Goal: Task Accomplishment & Management: Manage account settings

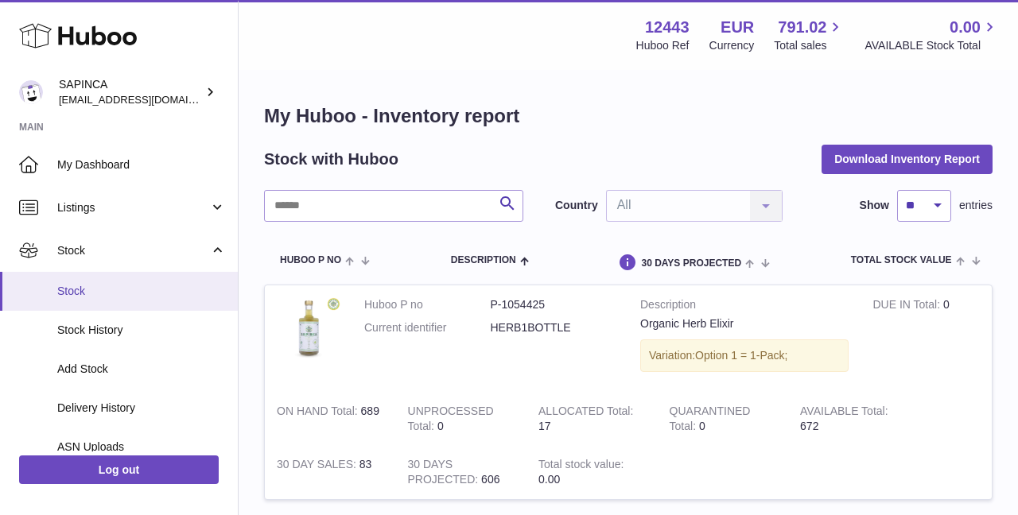
click at [72, 285] on span "Stock" at bounding box center [141, 291] width 169 height 15
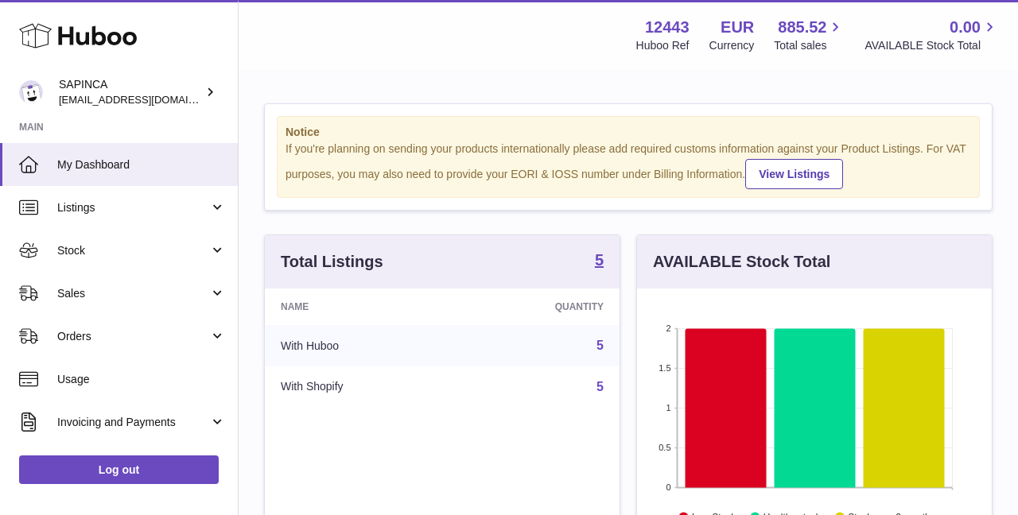
scroll to position [248, 355]
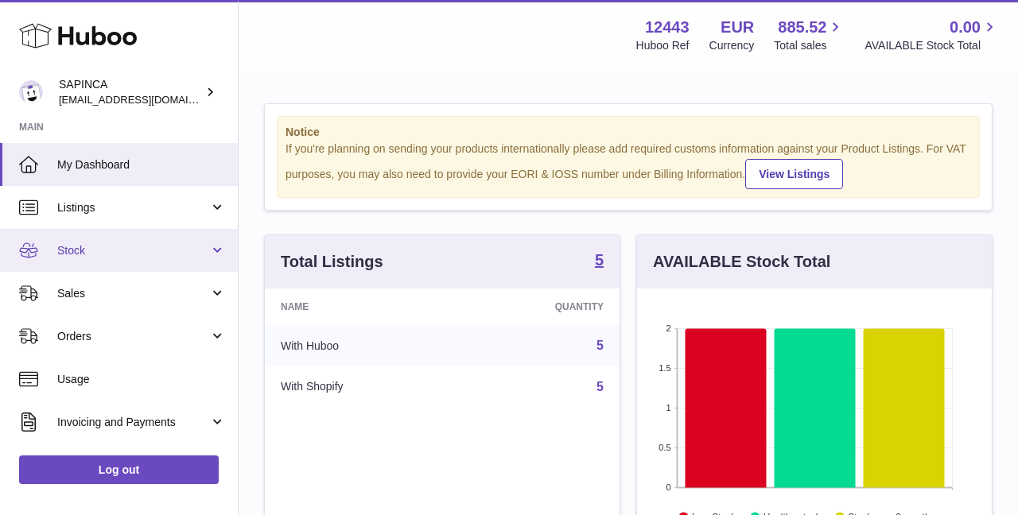
click at [90, 243] on span "Stock" at bounding box center [133, 250] width 152 height 15
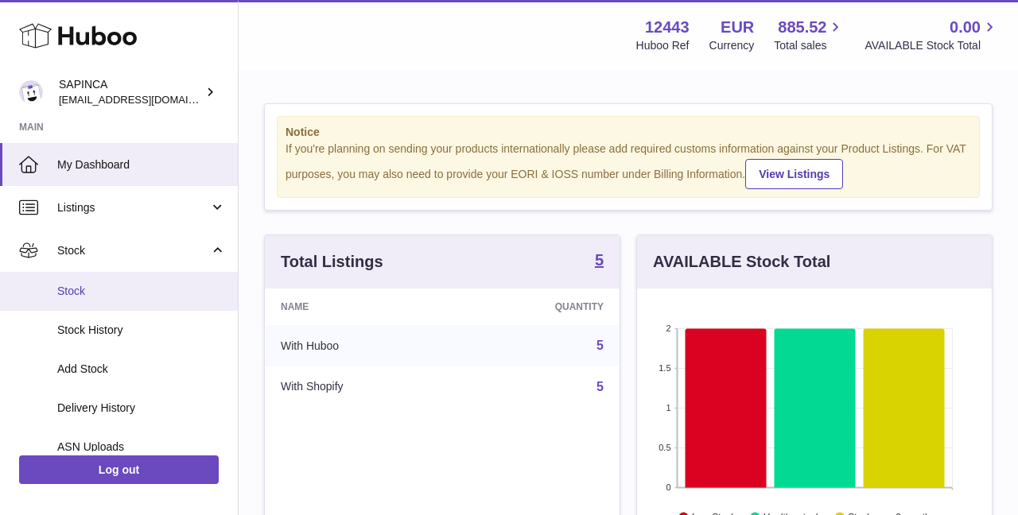
click at [80, 286] on span "Stock" at bounding box center [141, 291] width 169 height 15
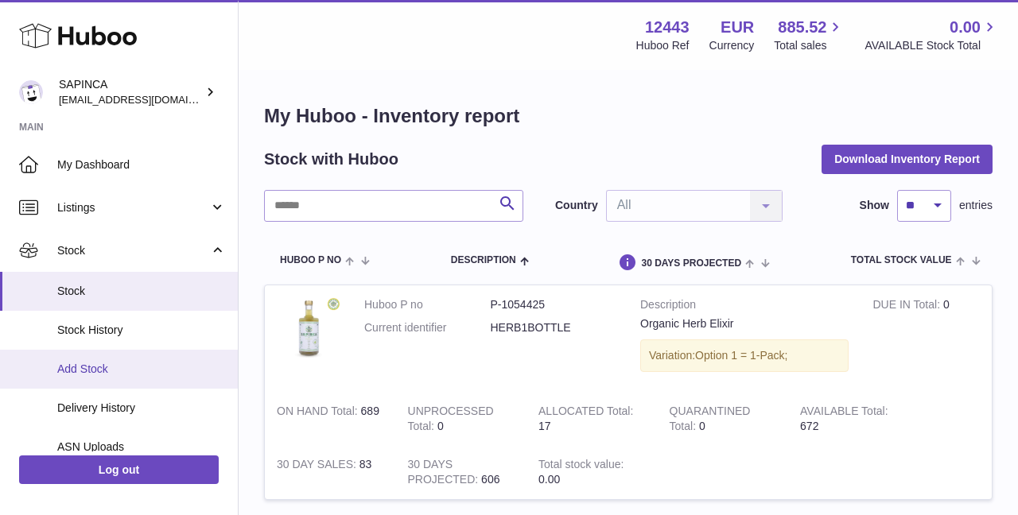
click at [92, 363] on span "Add Stock" at bounding box center [141, 369] width 169 height 15
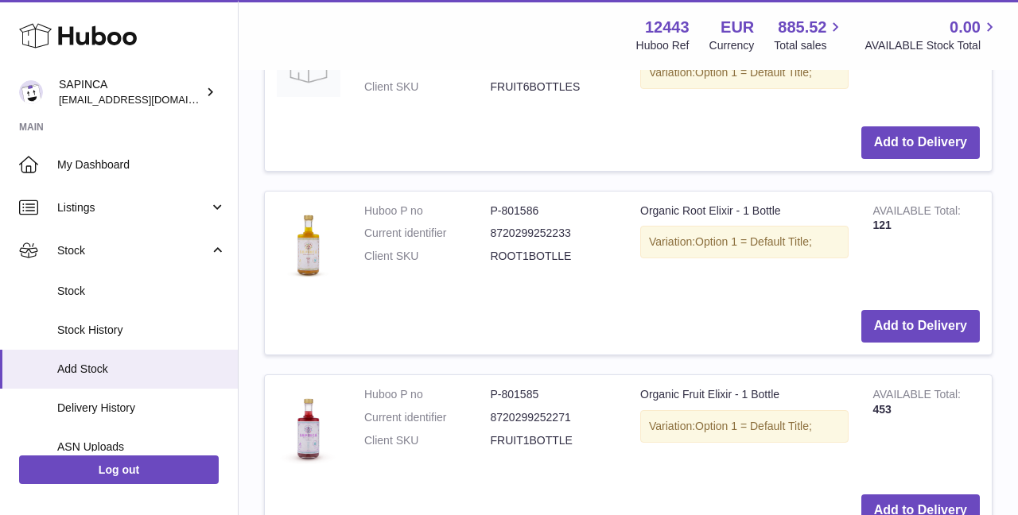
scroll to position [885, 0]
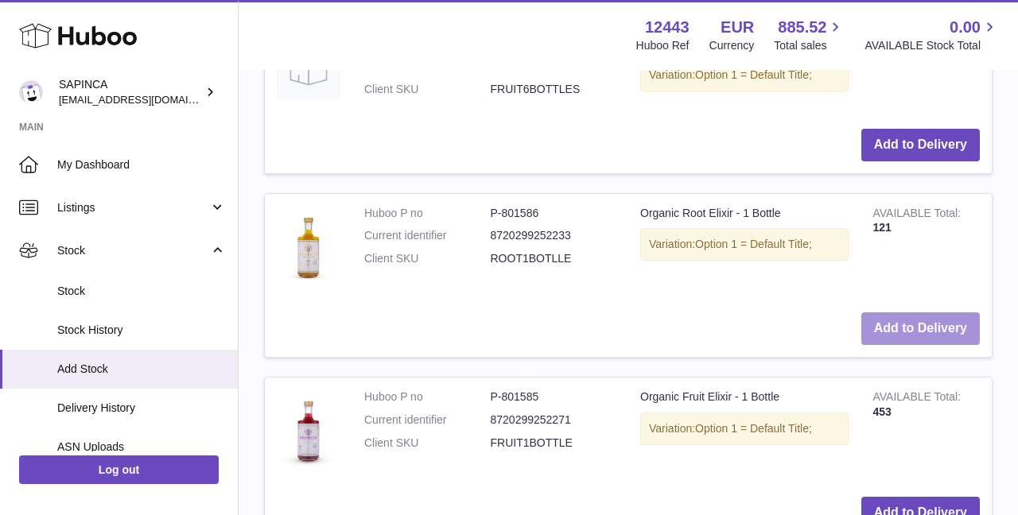
click at [913, 336] on button "Add to Delivery" at bounding box center [920, 329] width 119 height 33
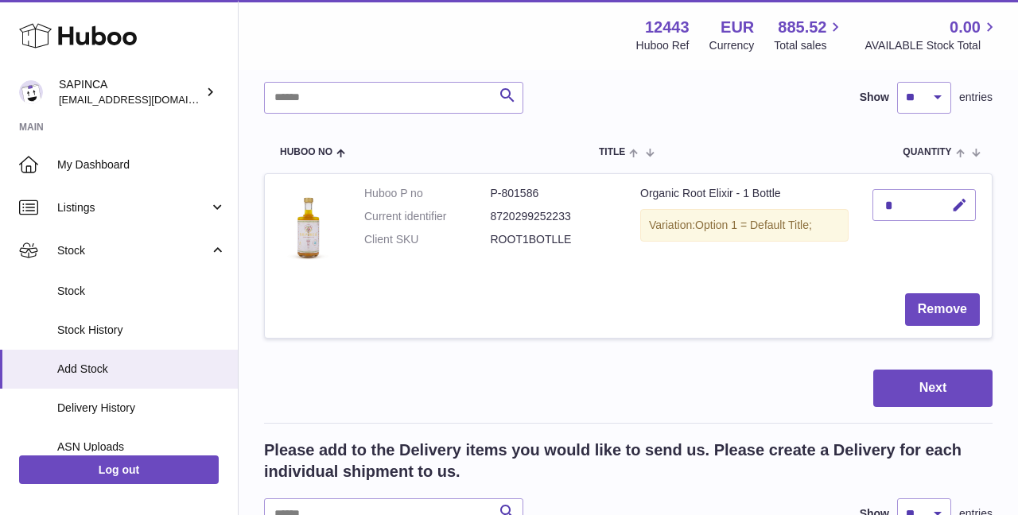
scroll to position [181, 0]
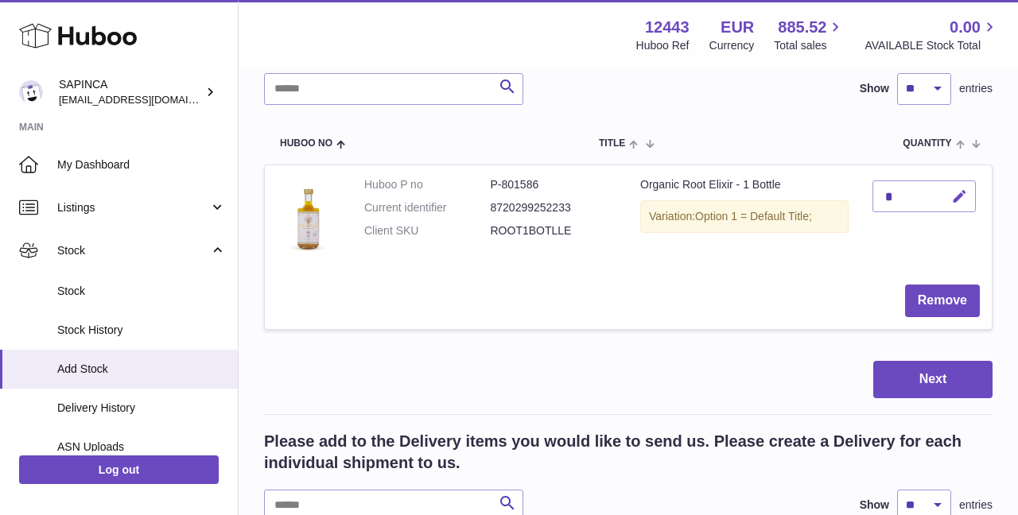
click at [961, 194] on icon "button" at bounding box center [959, 197] width 17 height 17
type input "***"
click at [958, 192] on icon "submit" at bounding box center [960, 196] width 14 height 14
click at [918, 373] on button "Next" at bounding box center [932, 379] width 119 height 37
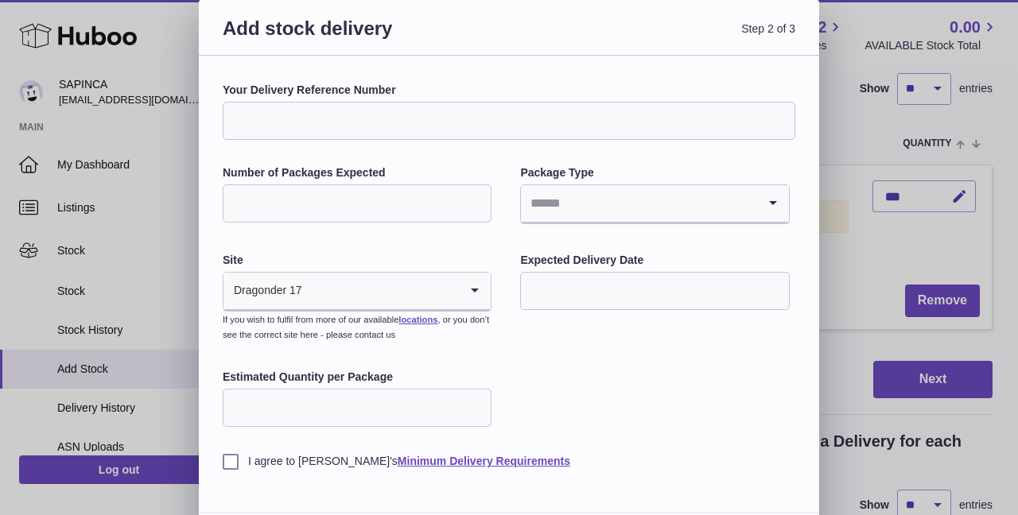
click at [336, 121] on input "Your Delivery Reference Number" at bounding box center [509, 121] width 573 height 38
click at [290, 117] on input "**********" at bounding box center [509, 121] width 573 height 38
click at [344, 120] on input "**********" at bounding box center [509, 121] width 573 height 38
type input "**********"
click at [364, 207] on input "Number of Packages Expected" at bounding box center [357, 204] width 269 height 38
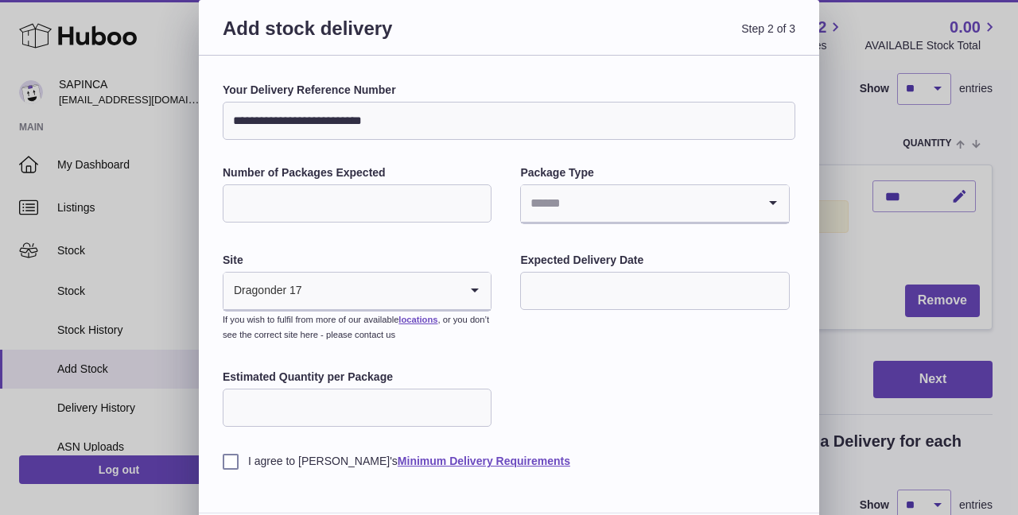
click at [275, 211] on input "Number of Packages Expected" at bounding box center [357, 204] width 269 height 38
type input "*"
click at [595, 199] on input "Search for option" at bounding box center [638, 203] width 235 height 37
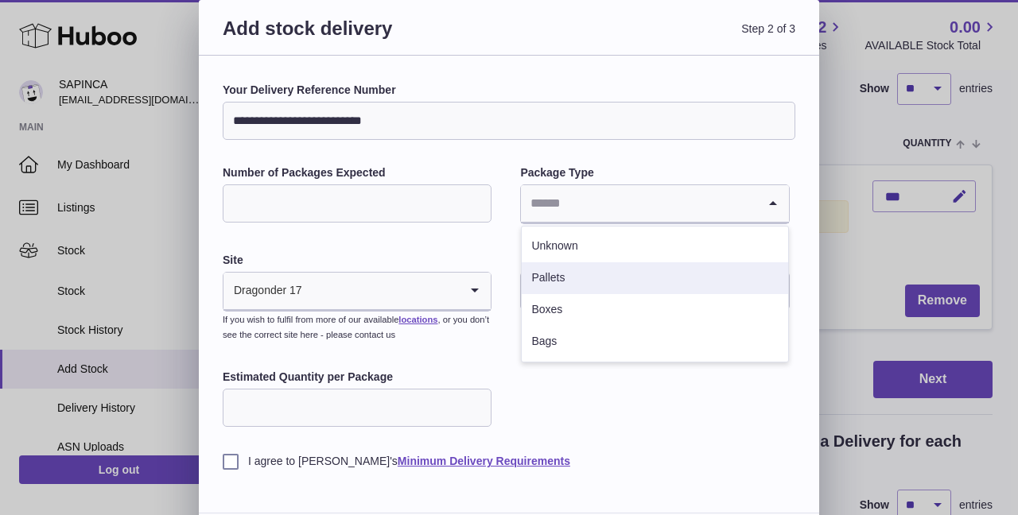
click at [558, 275] on li "Pallets" at bounding box center [655, 278] width 266 height 32
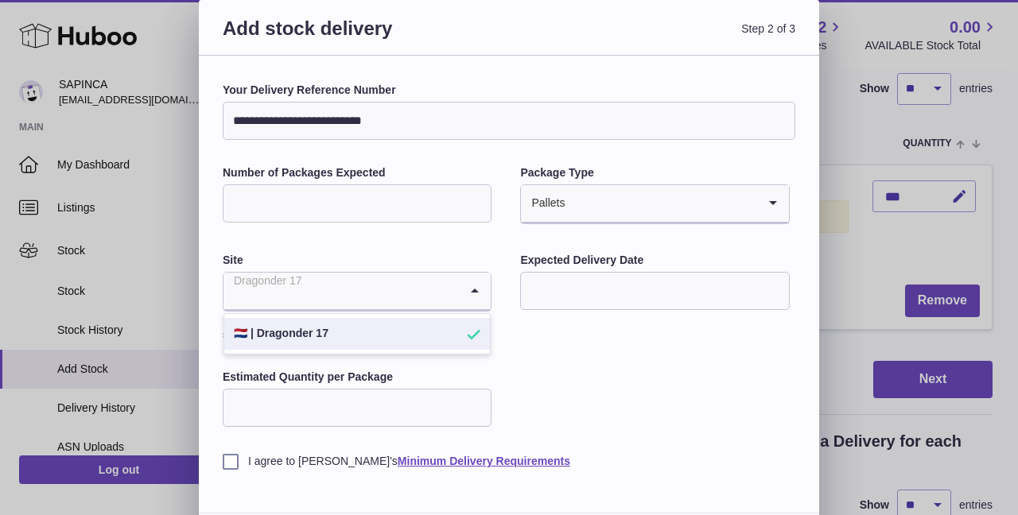
click at [347, 296] on input "Search for option" at bounding box center [341, 291] width 235 height 37
click at [335, 337] on li "🇳🇱 | Dragonder 17" at bounding box center [357, 334] width 266 height 32
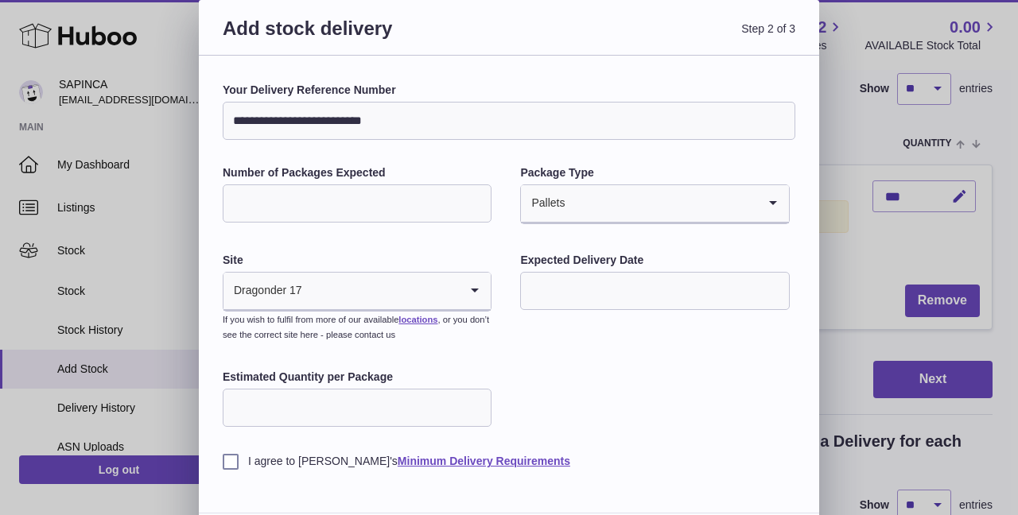
click at [588, 282] on input "text" at bounding box center [654, 291] width 269 height 38
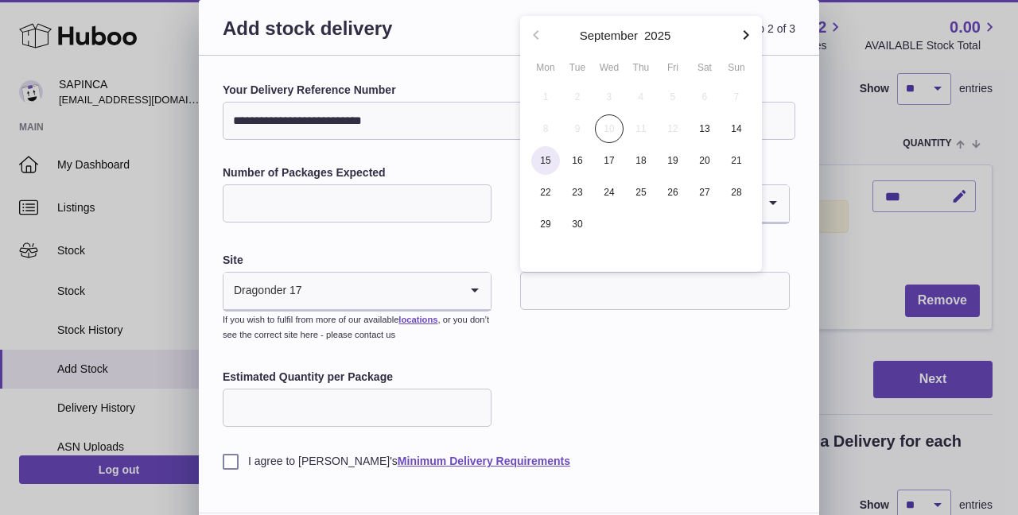
click at [552, 160] on span "15" at bounding box center [545, 160] width 29 height 29
type input "**********"
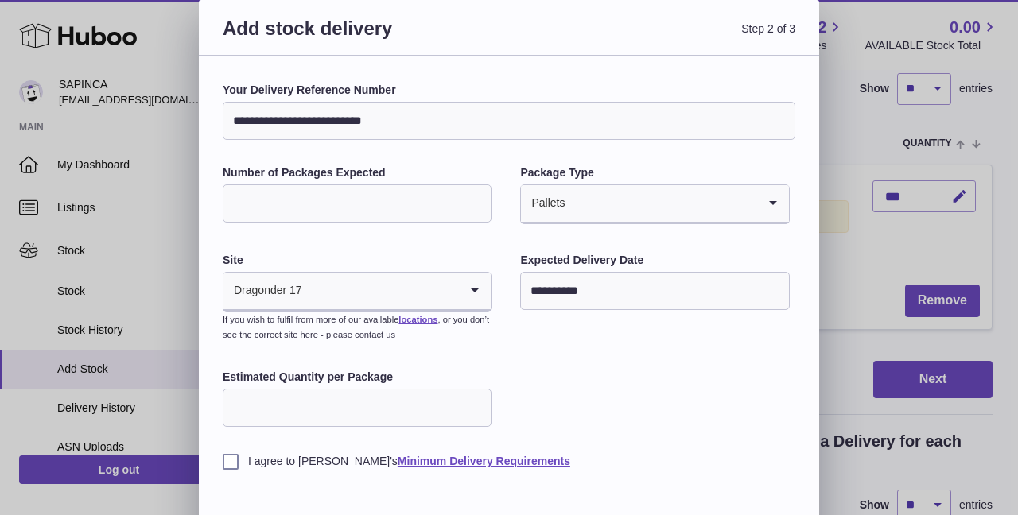
scroll to position [52, 0]
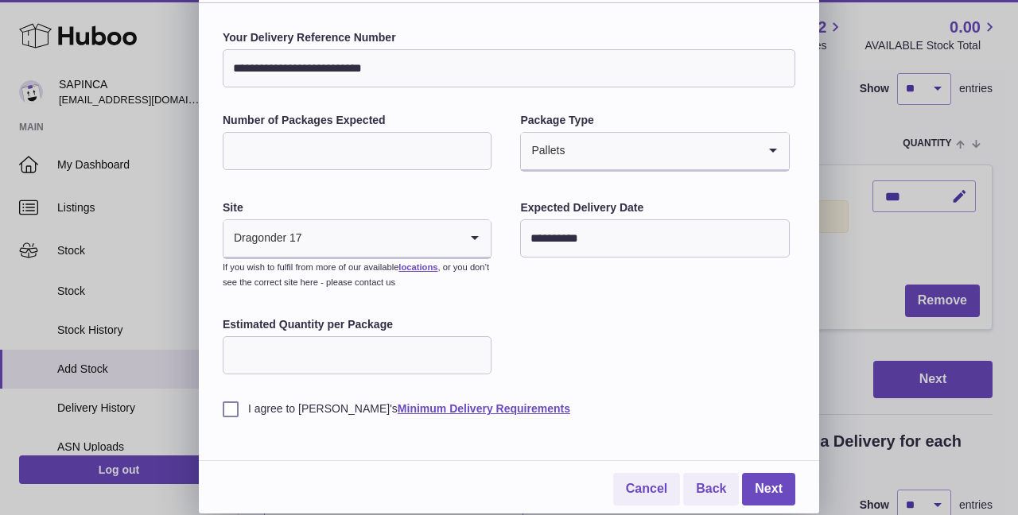
click at [328, 356] on input "Estimated Quantity per Package" at bounding box center [357, 355] width 269 height 38
type input "***"
click at [584, 366] on div "**********" at bounding box center [509, 223] width 573 height 387
click at [231, 404] on label "I agree to Huboo's Minimum Delivery Requirements" at bounding box center [509, 409] width 573 height 15
click at [773, 483] on link "Next" at bounding box center [768, 489] width 53 height 33
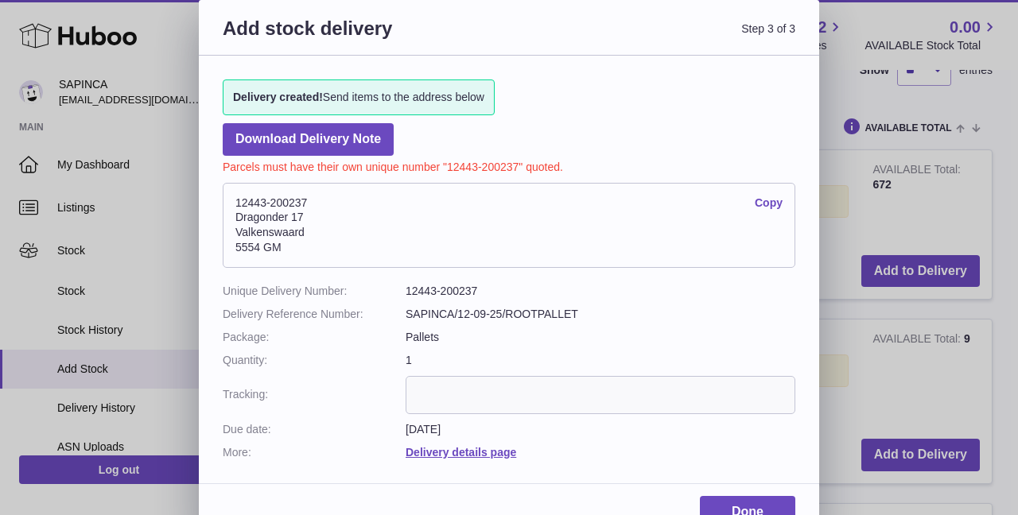
scroll to position [27, 0]
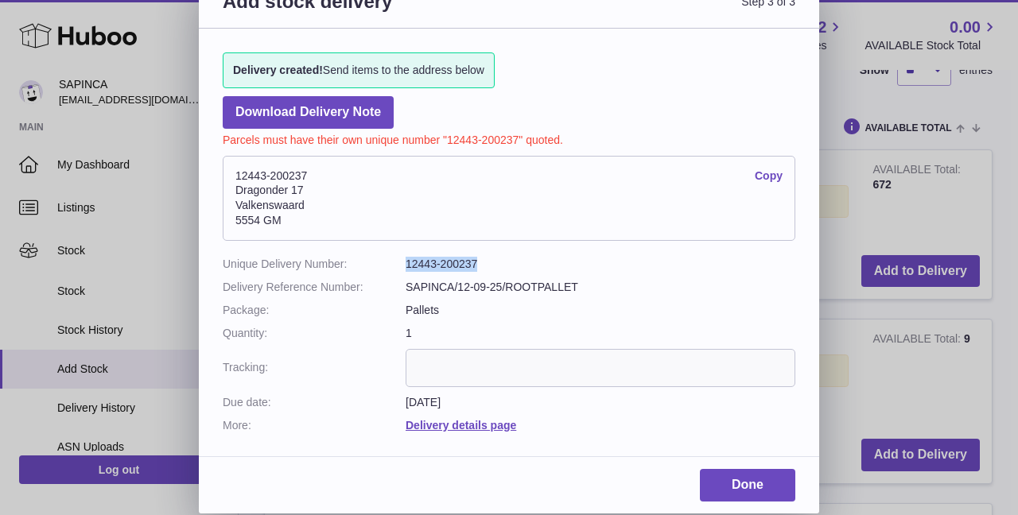
drag, startPoint x: 482, startPoint y: 266, endPoint x: 406, endPoint y: 258, distance: 76.9
click at [406, 258] on dd "12443-200237" at bounding box center [601, 264] width 390 height 15
copy dd "12443-200237"
click at [620, 273] on dl "Unique Delivery Number: 12443-200237 Delivery Reference Number: SAPINCA/12-09-2…" at bounding box center [509, 345] width 573 height 176
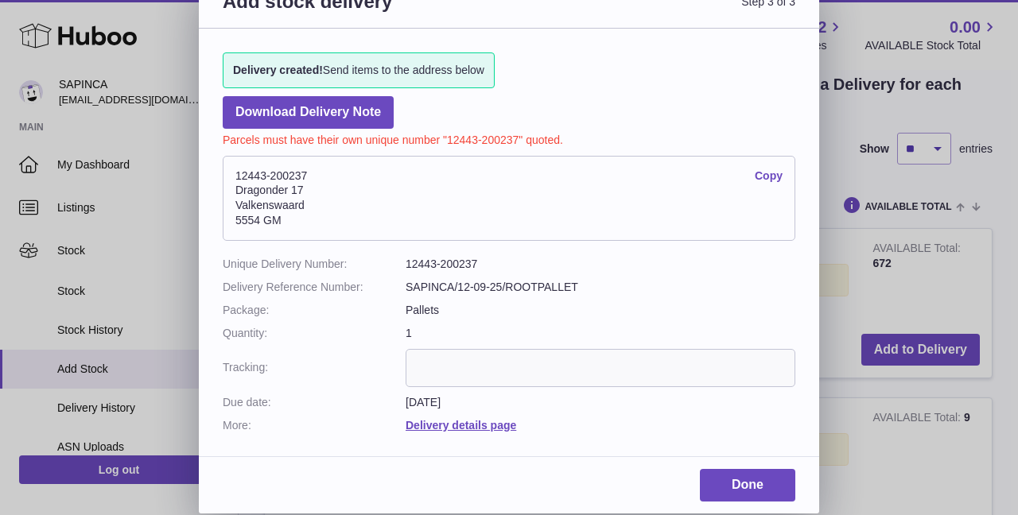
scroll to position [0, 0]
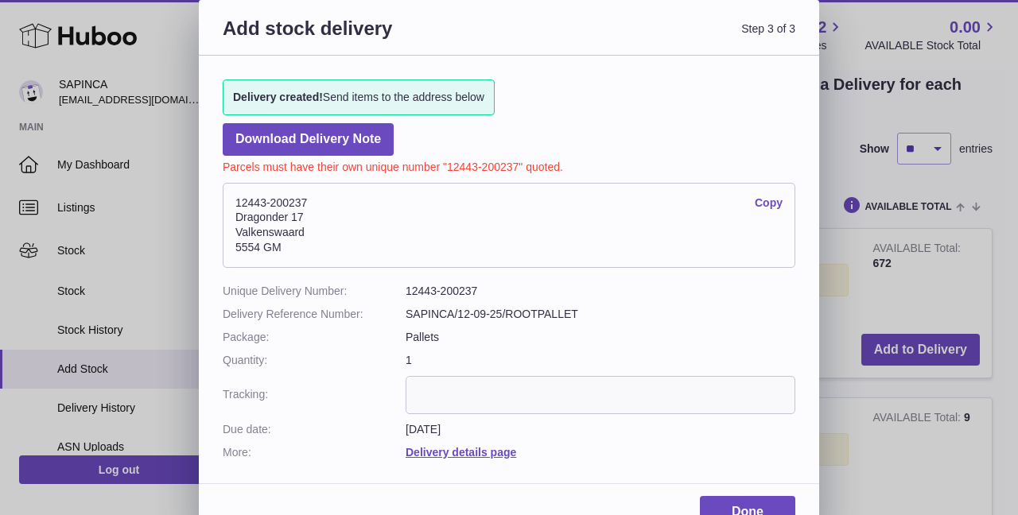
drag, startPoint x: 233, startPoint y: 200, endPoint x: 310, endPoint y: 243, distance: 88.7
click at [310, 243] on address "12443-200237 Copy Dragonder 17 Valkenswaard 5554 GM" at bounding box center [509, 226] width 573 height 86
copy address "12443-200237 Copy Dragonder 17 Valkenswaard 5554 GM"
click at [556, 104] on div "Delivery created! Send items to the address below Download Delivery Note Parcel…" at bounding box center [509, 262] width 620 height 412
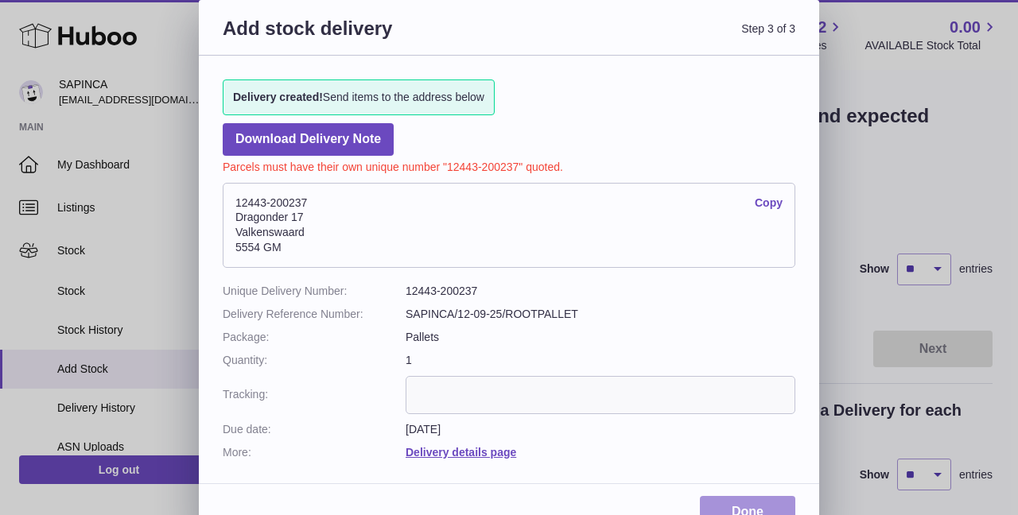
click at [733, 509] on link "Done" at bounding box center [747, 512] width 95 height 33
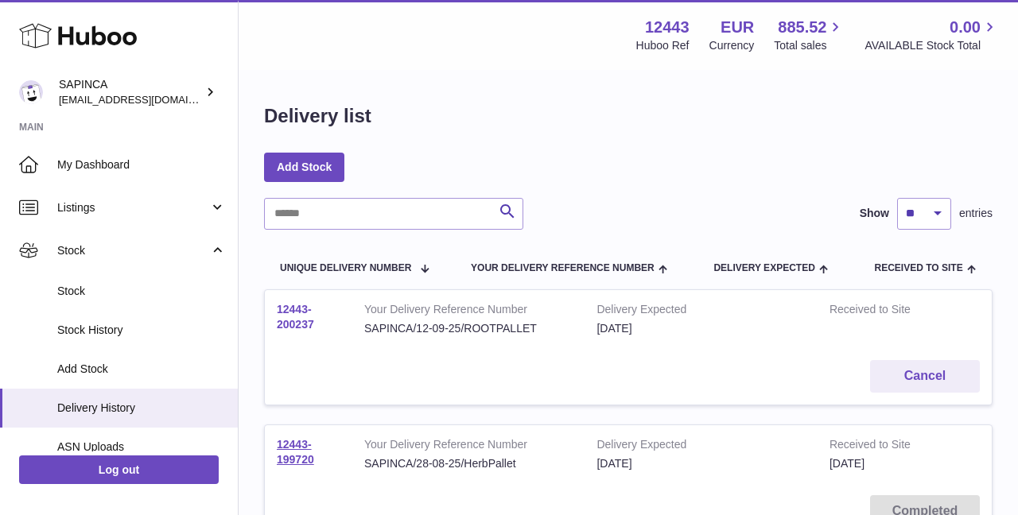
click at [296, 312] on link "12443-200237" at bounding box center [295, 317] width 37 height 28
